Goal: Transaction & Acquisition: Purchase product/service

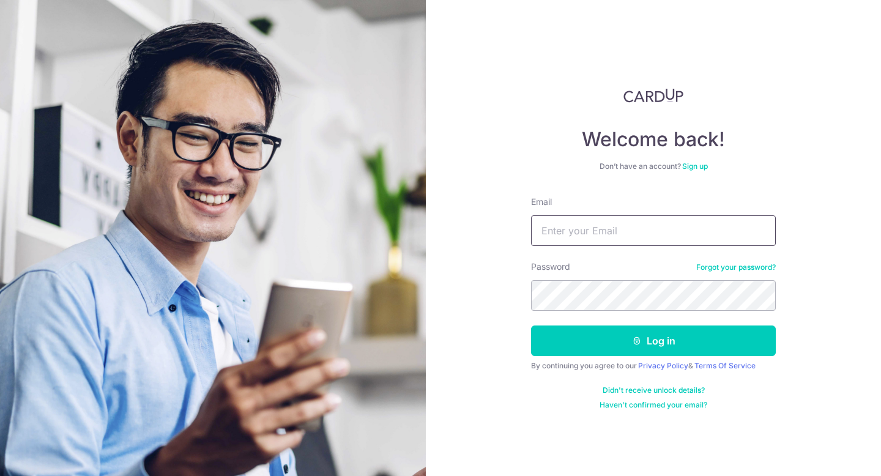
click at [653, 229] on input "Email" at bounding box center [653, 230] width 245 height 31
type input "[PERSON_NAME][EMAIL_ADDRESS][DOMAIN_NAME]"
click at [531, 325] on button "Log in" at bounding box center [653, 340] width 245 height 31
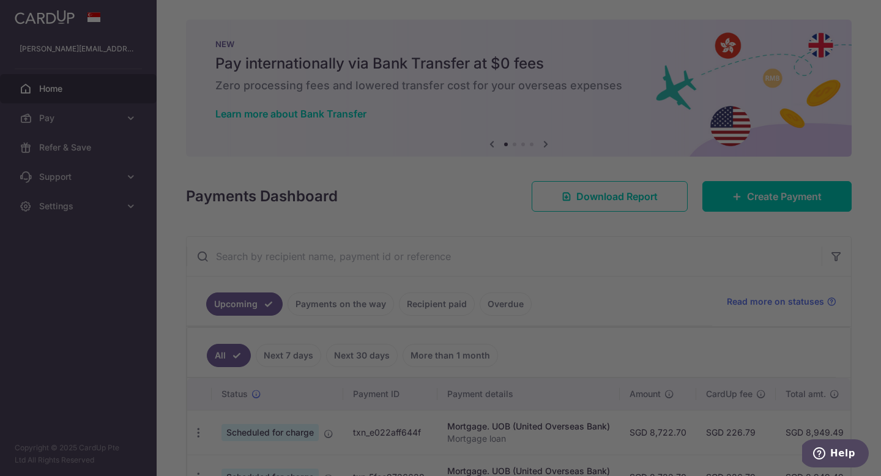
click at [733, 302] on div at bounding box center [444, 240] width 889 height 481
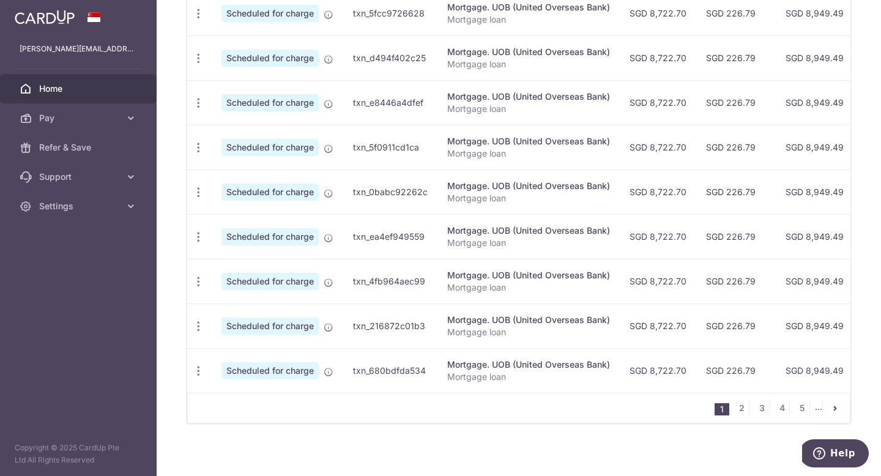
scroll to position [470, 0]
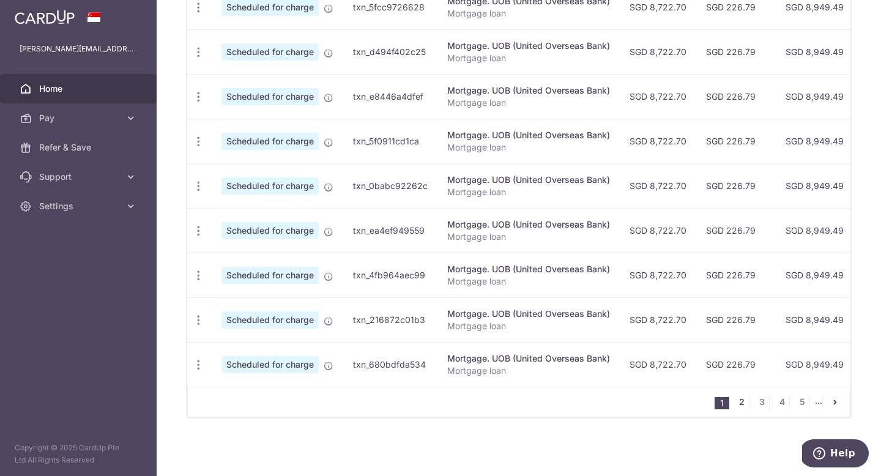
click at [741, 401] on link "2" at bounding box center [741, 401] width 15 height 15
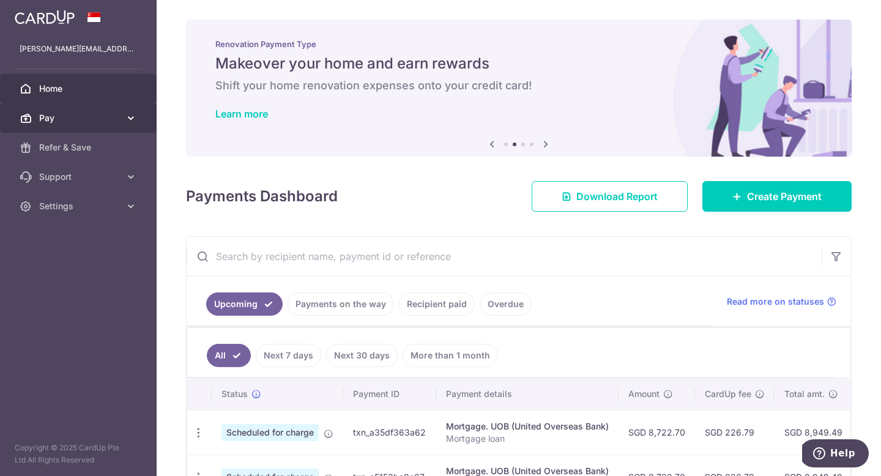
click at [103, 116] on span "Pay" at bounding box center [79, 118] width 81 height 12
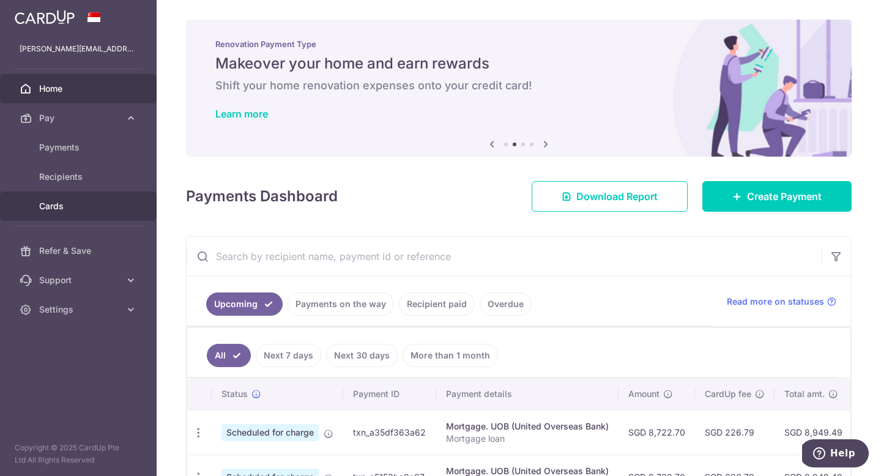
click at [99, 217] on link "Cards" at bounding box center [78, 205] width 157 height 29
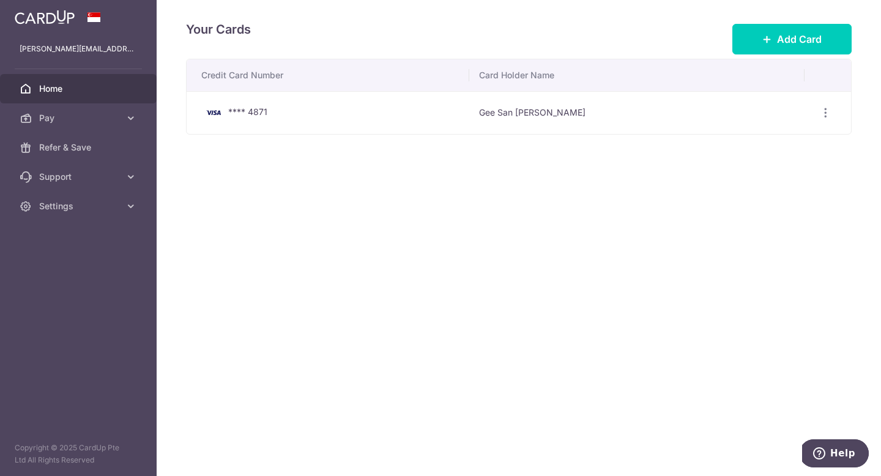
click at [74, 89] on span "Home" at bounding box center [79, 89] width 81 height 12
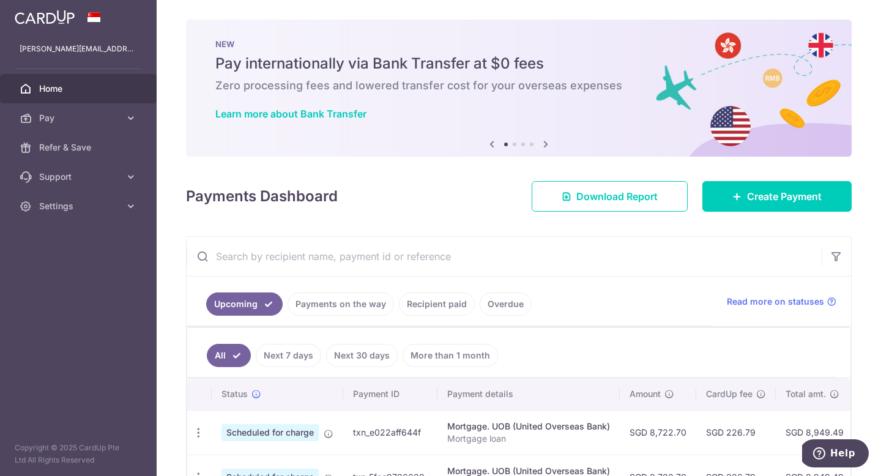
click at [245, 208] on div "Payments Dashboard Download Report Create Payment" at bounding box center [518, 193] width 665 height 35
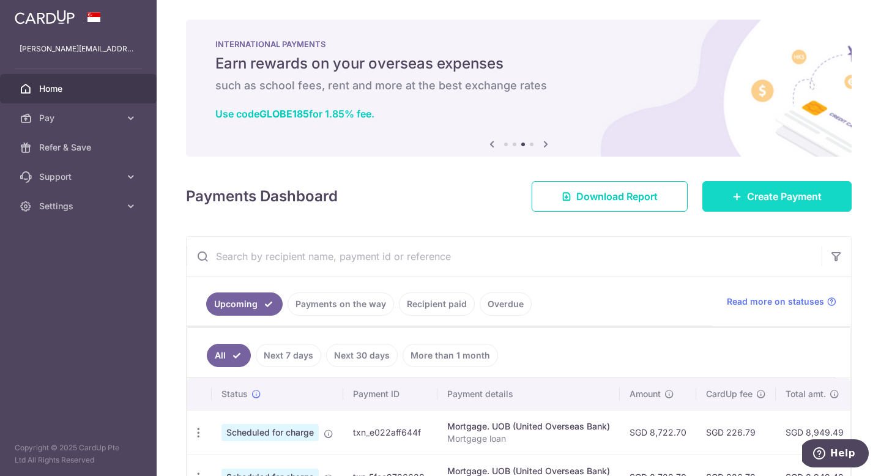
click at [813, 190] on span "Create Payment" at bounding box center [784, 196] width 75 height 15
